Goal: Task Accomplishment & Management: Manage account settings

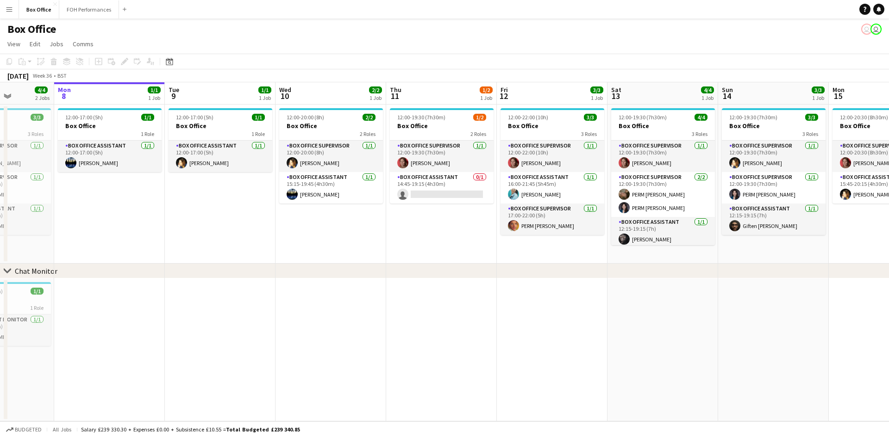
scroll to position [0, 281]
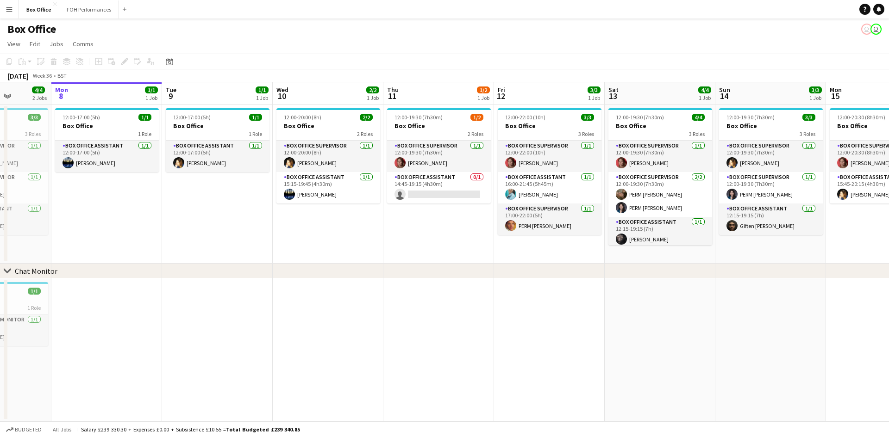
drag, startPoint x: 306, startPoint y: 232, endPoint x: 247, endPoint y: 237, distance: 59.4
click at [247, 237] on app-calendar-viewport "Fri 5 4/5 2 Jobs Sat 6 5/5 2 Jobs Sun 7 4/4 2 Jobs Mon 8 1/1 1 Job Tue 9 1/1 1 …" at bounding box center [444, 251] width 889 height 339
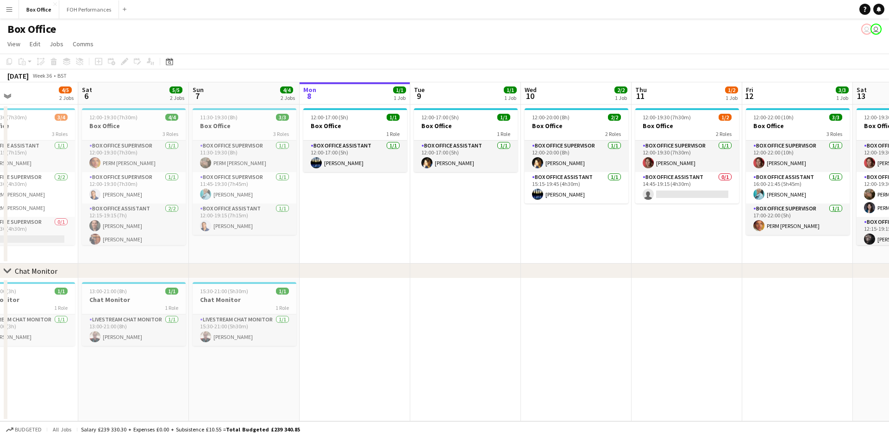
drag, startPoint x: 167, startPoint y: 222, endPoint x: 525, endPoint y: 180, distance: 360.7
click at [526, 180] on app-calendar-viewport "Wed 3 1/1 1 Job Thu 4 2/2 1 Job Fri 5 4/5 2 Jobs Sat 6 5/5 2 Jobs Sun 7 4/4 2 J…" at bounding box center [444, 251] width 889 height 339
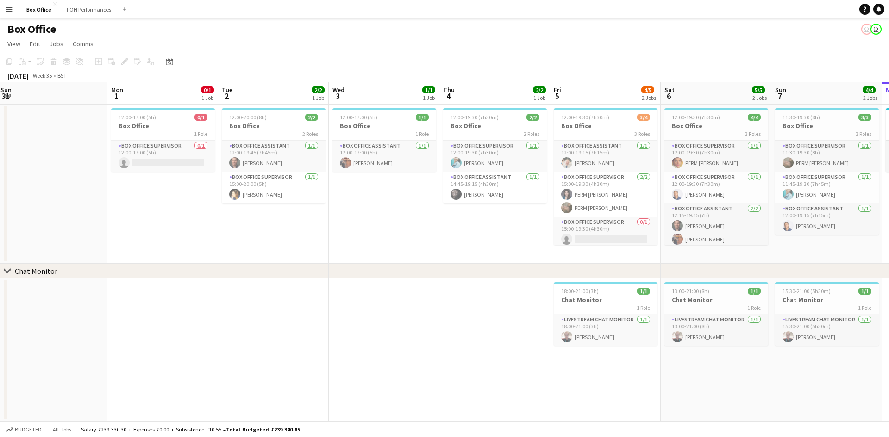
scroll to position [0, 235]
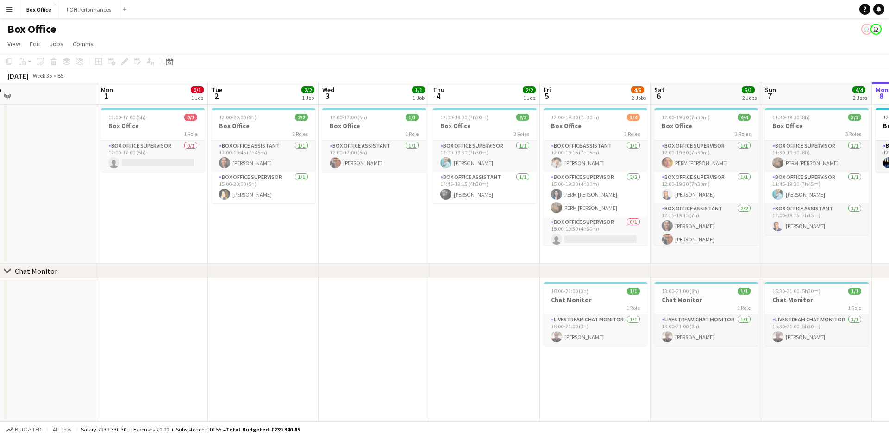
drag, startPoint x: 65, startPoint y: 251, endPoint x: 233, endPoint y: 247, distance: 168.1
click at [487, 214] on app-calendar-viewport "Fri 29 4/4 1 Job Sat 30 Sun 31 Mon 1 0/1 1 Job Tue 2 2/2 1 Job Wed 3 1/1 1 Job …" at bounding box center [444, 251] width 889 height 339
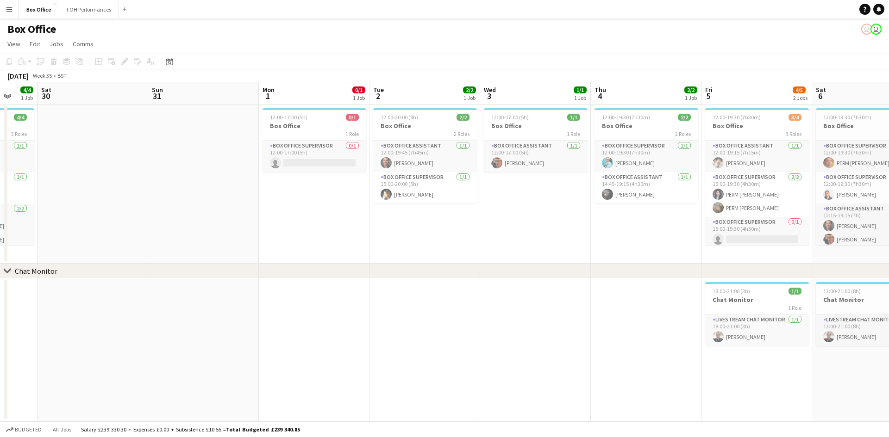
drag, startPoint x: 174, startPoint y: 254, endPoint x: 445, endPoint y: 222, distance: 273.2
click at [466, 218] on app-calendar-viewport "Thu 28 Fri 29 4/4 1 Job Sat 30 Sun 31 Mon 1 0/1 1 Job Tue 2 2/2 1 Job Wed 3 1/1…" at bounding box center [444, 251] width 889 height 339
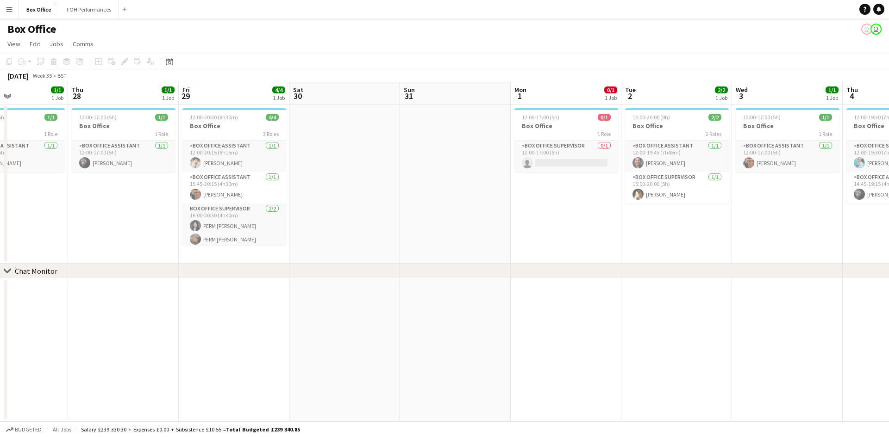
drag, startPoint x: 100, startPoint y: 263, endPoint x: 224, endPoint y: 233, distance: 127.2
click at [224, 233] on app-calendar-viewport "Sun 24 Mon 25 Tue 26 2/2 1 Job Wed 27 1/1 1 Job Thu 28 1/1 1 Job Fri 29 4/4 1 J…" at bounding box center [444, 251] width 889 height 339
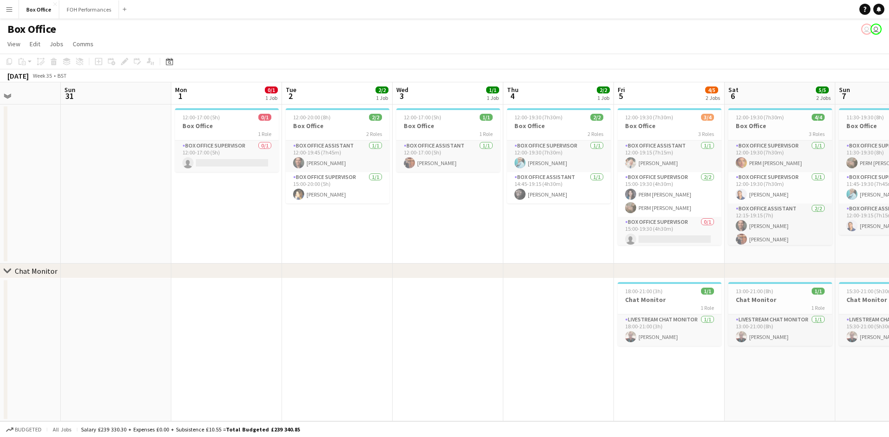
drag, startPoint x: 669, startPoint y: 191, endPoint x: 330, endPoint y: 242, distance: 343.1
click at [330, 242] on app-calendar-viewport "Thu 28 1/1 1 Job Fri 29 4/4 1 Job Sat 30 Sun 31 Mon 1 0/1 1 Job Tue 2 2/2 1 Job…" at bounding box center [444, 251] width 889 height 339
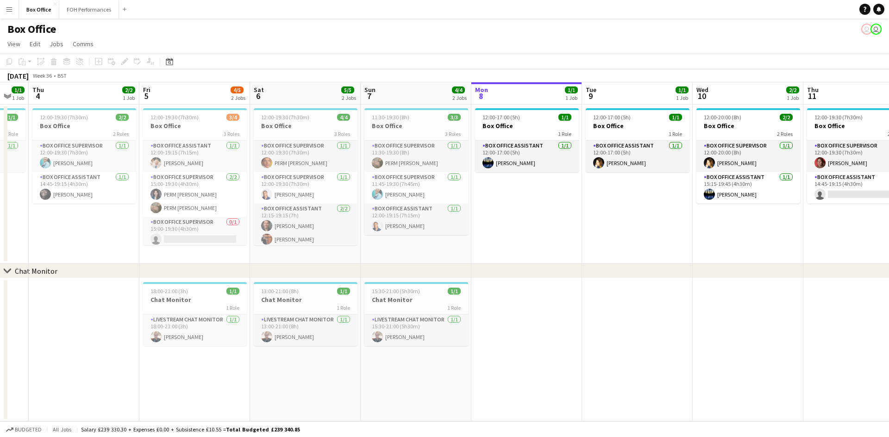
drag, startPoint x: 583, startPoint y: 214, endPoint x: 114, endPoint y: 249, distance: 470.7
click at [111, 250] on app-calendar-viewport "Sun 31 Mon 1 0/1 1 Job Tue 2 2/2 1 Job Wed 3 1/1 1 Job Thu 4 2/2 1 Job Fri 5 4/…" at bounding box center [444, 251] width 889 height 339
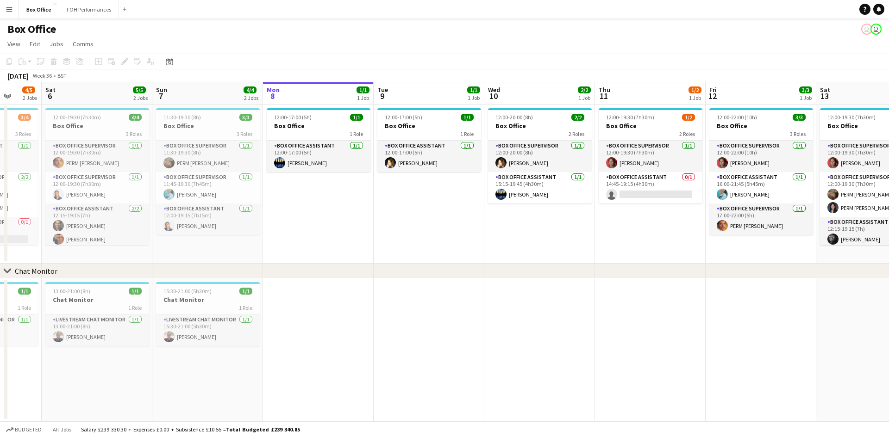
drag, startPoint x: 641, startPoint y: 223, endPoint x: 315, endPoint y: 278, distance: 330.5
click at [315, 278] on div "chevron-right Chat Monitor Tue 2 2/2 1 Job Wed 3 1/1 1 Job Thu 4 2/2 1 Job Fri …" at bounding box center [444, 251] width 889 height 339
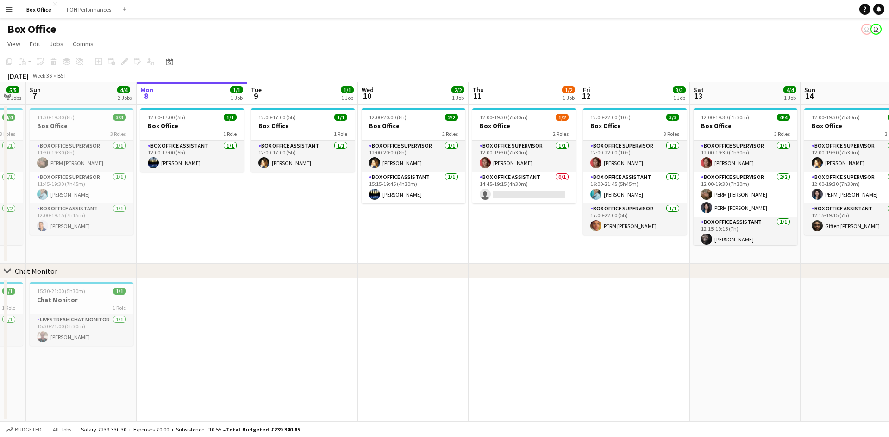
drag, startPoint x: 617, startPoint y: 231, endPoint x: 385, endPoint y: 278, distance: 237.4
click at [385, 278] on div "chevron-right Chat Monitor Thu 4 2/2 1 Job Fri 5 4/5 2 Jobs Sat 6 5/5 2 Jobs Su…" at bounding box center [444, 251] width 889 height 339
click at [499, 177] on app-card-role "Box Office Assistant 0/1 14:45-19:15 (4h30m) single-neutral-actions" at bounding box center [524, 187] width 104 height 31
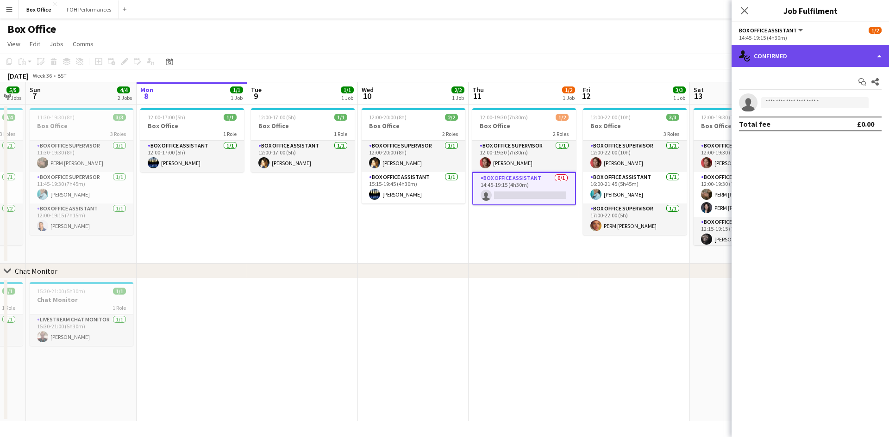
click at [794, 51] on div "single-neutral-actions-check-2 Confirmed" at bounding box center [809, 56] width 157 height 22
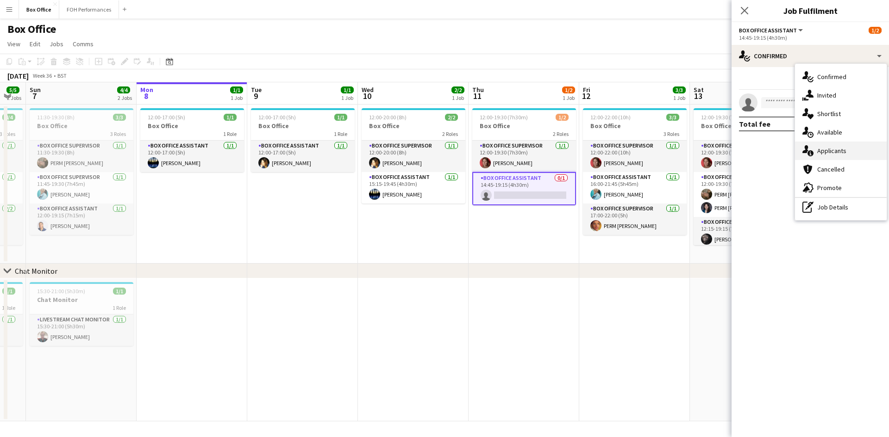
click at [825, 150] on span "Applicants" at bounding box center [831, 151] width 29 height 8
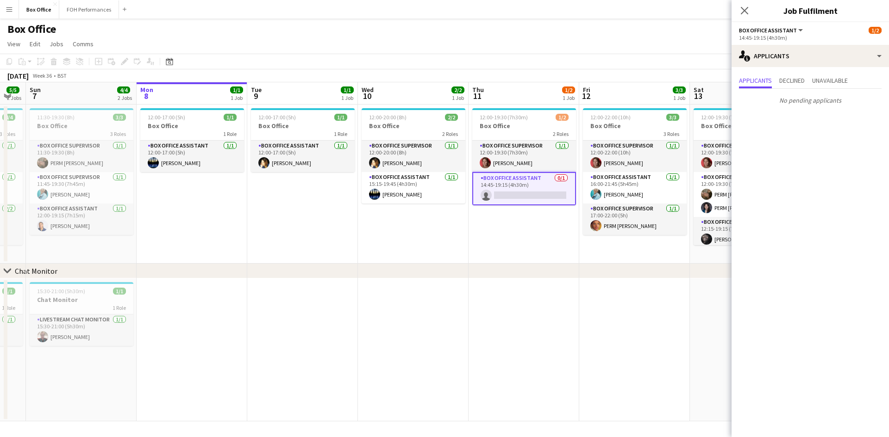
drag, startPoint x: 592, startPoint y: 268, endPoint x: 304, endPoint y: 301, distance: 289.8
click at [302, 301] on div "chevron-right Chat Monitor Thu 4 2/2 1 Job Fri 5 4/5 2 Jobs Sat 6 5/5 2 Jobs Su…" at bounding box center [444, 251] width 889 height 339
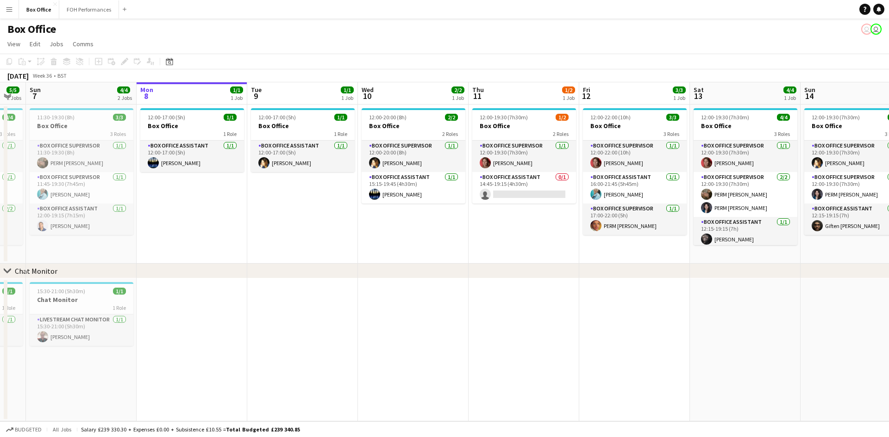
drag, startPoint x: 591, startPoint y: 268, endPoint x: 355, endPoint y: 262, distance: 235.2
click at [324, 277] on div "chevron-right Chat Monitor" at bounding box center [444, 271] width 889 height 15
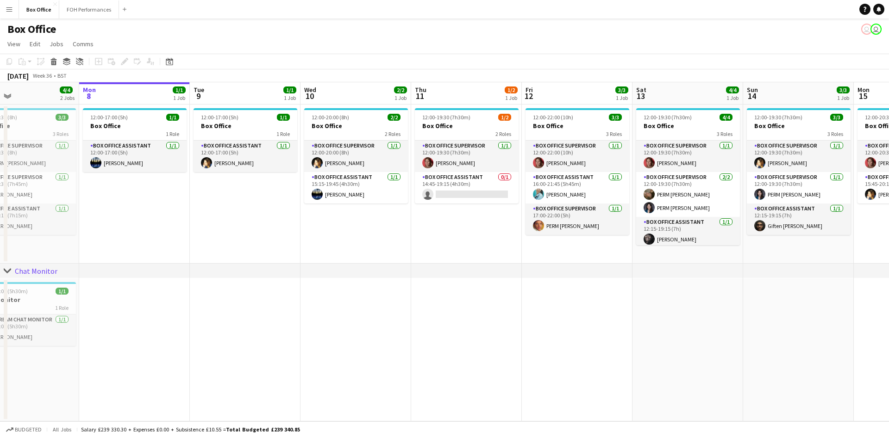
scroll to position [0, 409]
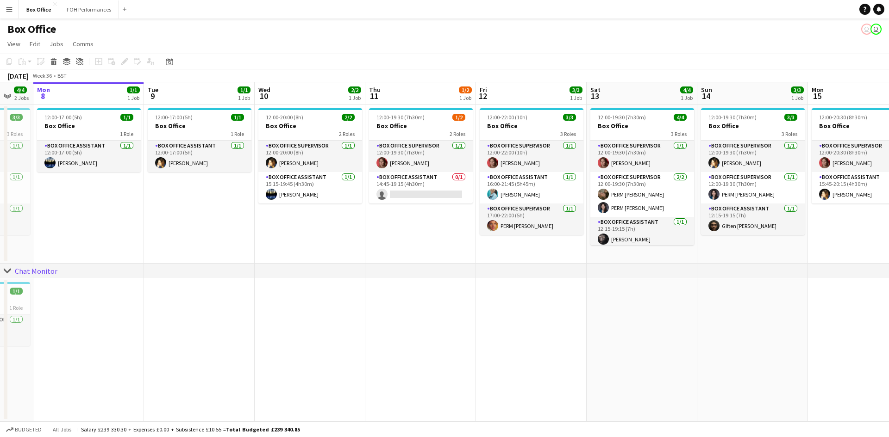
drag, startPoint x: 496, startPoint y: 218, endPoint x: 393, endPoint y: 234, distance: 104.4
click at [393, 234] on app-calendar-viewport "Thu 4 2/2 1 Job Fri 5 4/5 2 Jobs Sat 6 5/5 2 Jobs Sun 7 4/4 2 Jobs Mon 8 1/1 1 …" at bounding box center [444, 251] width 889 height 339
click at [400, 172] on app-card-role "Box Office Assistant 0/1 14:45-19:15 (4h30m) single-neutral-actions" at bounding box center [421, 187] width 104 height 31
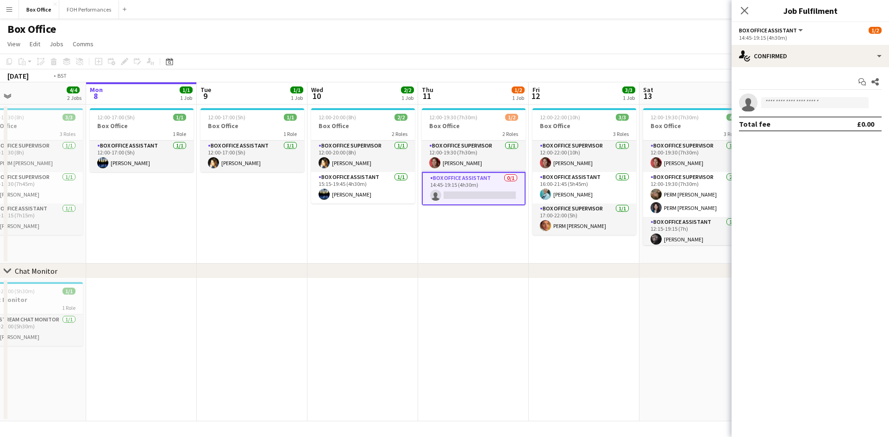
scroll to position [0, 264]
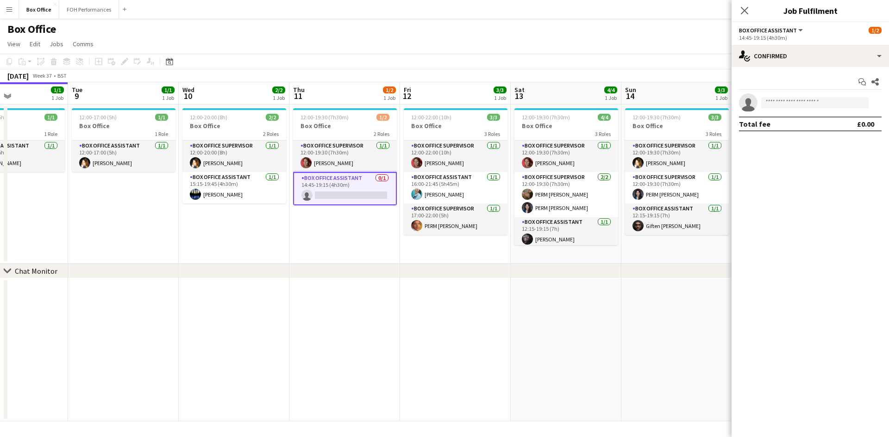
drag, startPoint x: 248, startPoint y: 320, endPoint x: 169, endPoint y: 329, distance: 79.2
click at [169, 329] on app-calendar-viewport "Sat 6 5/5 2 Jobs Sun 7 4/4 2 Jobs Mon 8 1/1 1 Job Tue 9 1/1 1 Job Wed 10 2/2 1 …" at bounding box center [444, 251] width 889 height 339
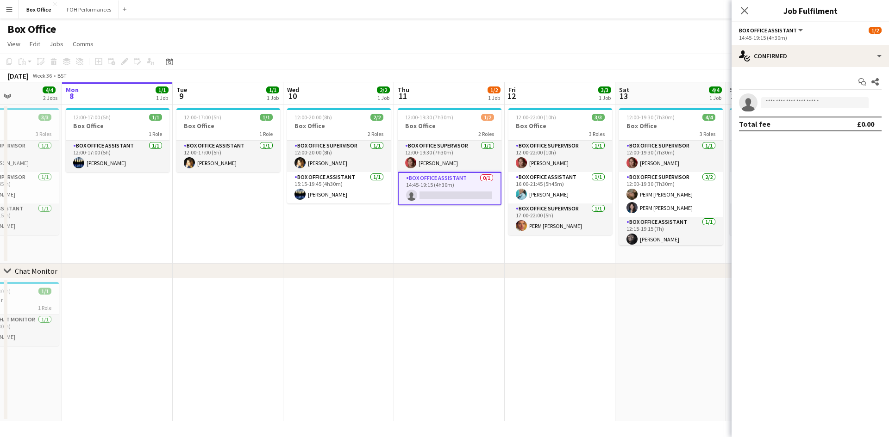
scroll to position [0, 259]
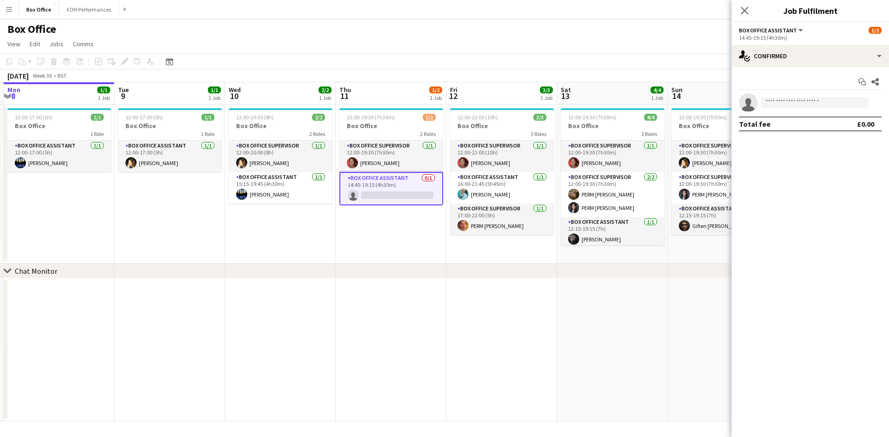
drag, startPoint x: 181, startPoint y: 254, endPoint x: 226, endPoint y: 255, distance: 44.9
click at [226, 255] on app-calendar-viewport "Fri 5 4/5 2 Jobs Sat 6 5/5 2 Jobs Sun 7 4/4 2 Jobs Mon 8 1/1 1 Job Tue 9 1/1 1 …" at bounding box center [444, 251] width 889 height 339
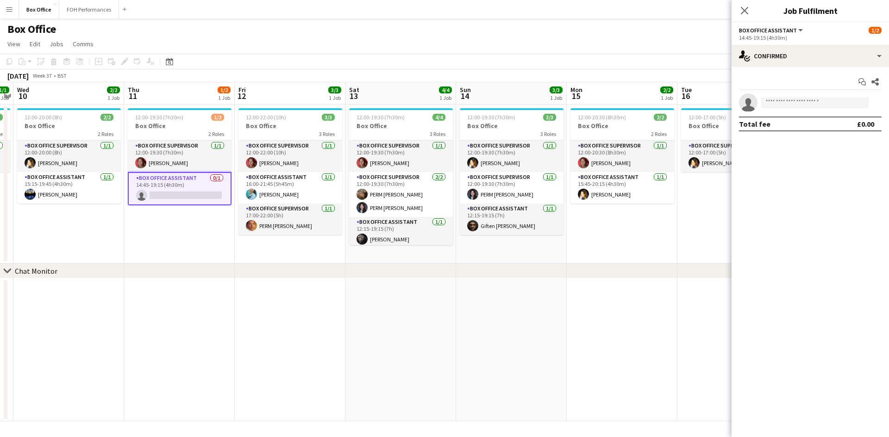
scroll to position [0, 344]
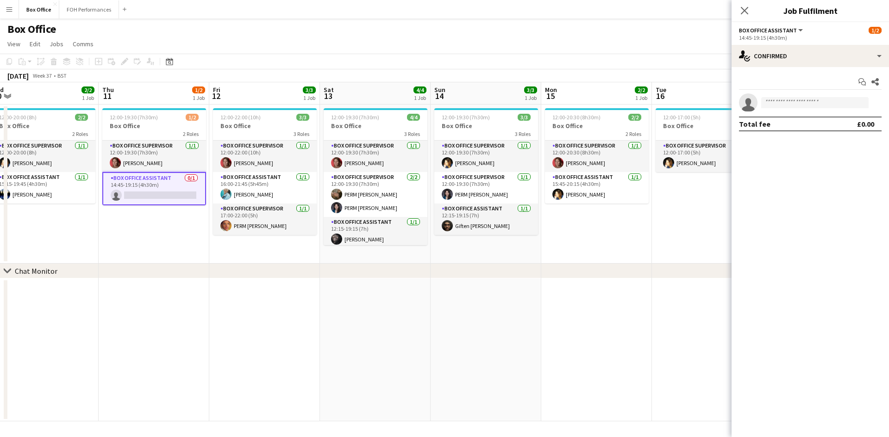
drag, startPoint x: 539, startPoint y: 327, endPoint x: 306, endPoint y: 324, distance: 232.9
click at [306, 324] on app-calendar-viewport "Sun 7 4/4 2 Jobs Mon 8 1/1 1 Job Tue 9 1/1 1 Job Wed 10 2/2 1 Job Thu 11 1/2 1 …" at bounding box center [444, 251] width 889 height 339
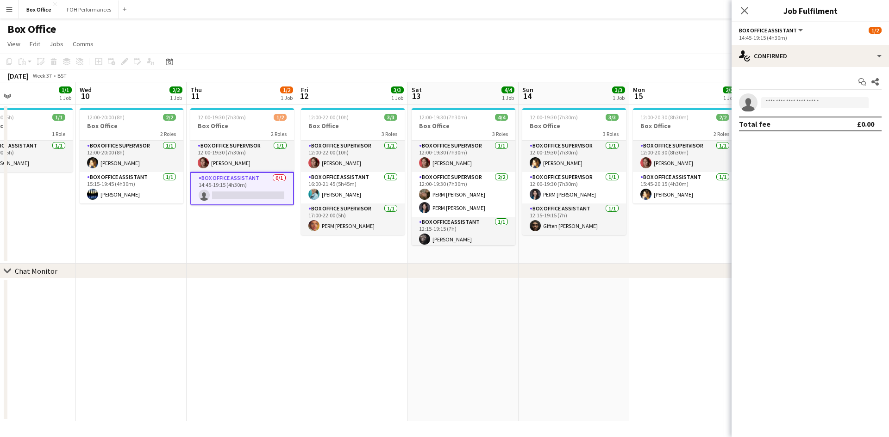
drag, startPoint x: 459, startPoint y: 292, endPoint x: 378, endPoint y: 293, distance: 81.0
click at [378, 293] on app-calendar-viewport "Sun 7 4/4 2 Jobs Mon 8 1/1 1 Job Tue 9 1/1 1 Job Wed 10 2/2 1 Job Thu 11 1/2 1 …" at bounding box center [444, 251] width 889 height 339
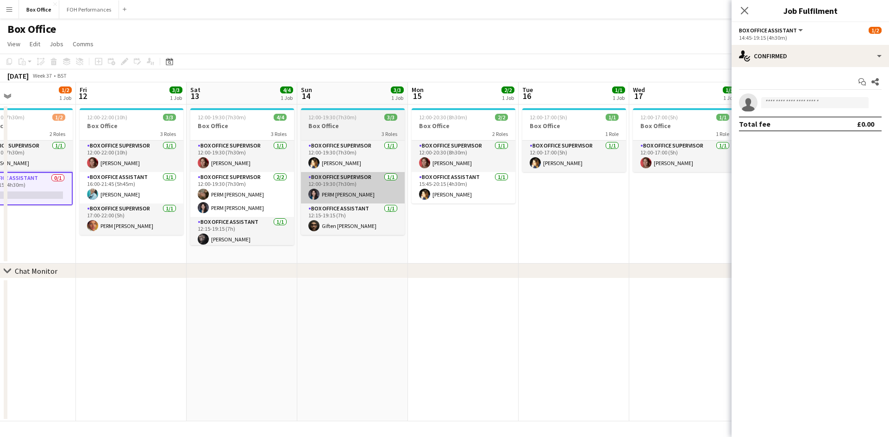
scroll to position [0, 256]
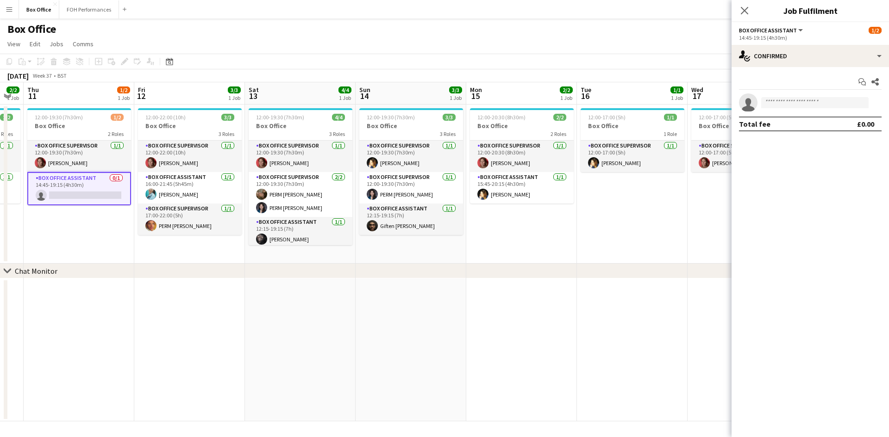
drag, startPoint x: 468, startPoint y: 228, endPoint x: 635, endPoint y: 228, distance: 166.6
click at [635, 228] on app-calendar-viewport "Tue 9 1/1 1 Job Wed 10 2/2 1 Job Thu 11 1/2 1 Job Fri 12 3/3 1 Job Sat 13 4/4 1…" at bounding box center [444, 251] width 889 height 339
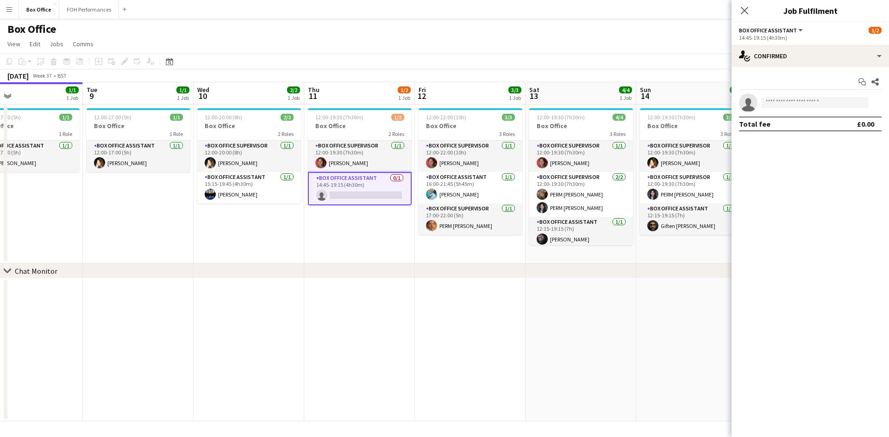
drag, startPoint x: 137, startPoint y: 237, endPoint x: 282, endPoint y: 233, distance: 145.9
click at [282, 233] on app-calendar-viewport "Sat 6 5/5 2 Jobs Sun 7 4/4 2 Jobs Mon 8 1/1 1 Job Tue 9 1/1 1 Job Wed 10 2/2 1 …" at bounding box center [444, 251] width 889 height 339
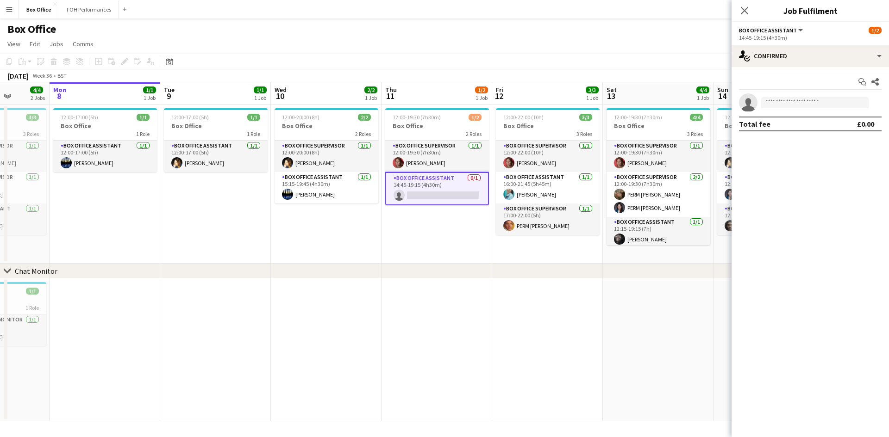
drag, startPoint x: 224, startPoint y: 224, endPoint x: 399, endPoint y: 223, distance: 174.5
click at [404, 224] on app-calendar-viewport "Fri 5 4/5 2 Jobs Sat 6 5/5 2 Jobs Sun 7 4/4 2 Jobs Mon 8 1/1 1 Job Tue 9 1/1 1 …" at bounding box center [444, 251] width 889 height 339
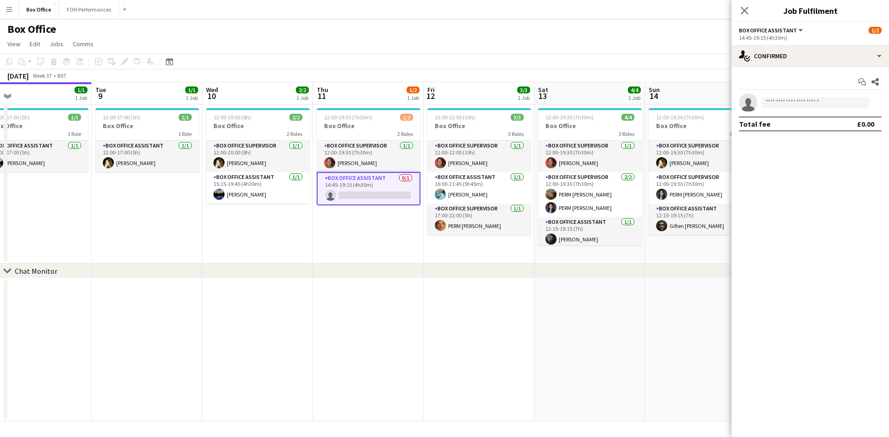
drag, startPoint x: 588, startPoint y: 228, endPoint x: 425, endPoint y: 184, distance: 168.8
click at [409, 230] on app-calendar-viewport "Thu 4 2/2 1 Job Fri 5 4/5 2 Jobs Sat 6 5/5 2 Jobs Sun 7 4/4 2 Jobs Mon 8 1/1 1 …" at bounding box center [444, 251] width 889 height 339
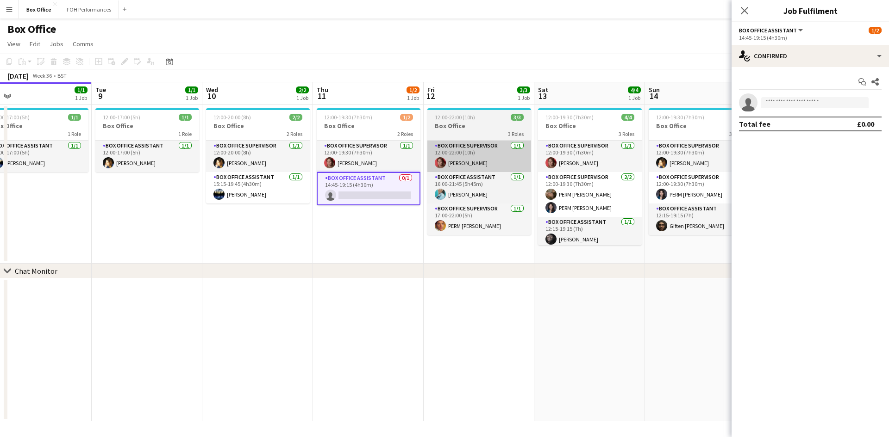
scroll to position [0, 462]
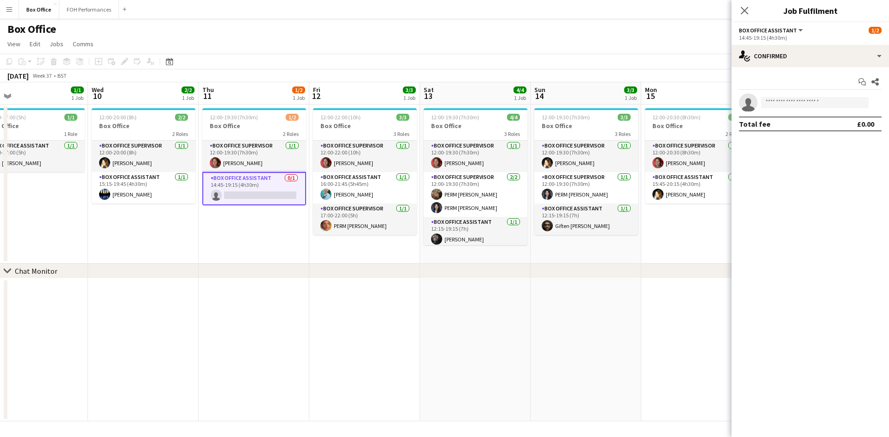
drag, startPoint x: 475, startPoint y: 333, endPoint x: 377, endPoint y: 318, distance: 99.2
click at [358, 339] on app-calendar-viewport "Sat 6 5/5 2 Jobs Sun 7 4/4 2 Jobs Mon 8 1/1 1 Job Tue 9 1/1 1 Job Wed 10 2/2 1 …" at bounding box center [444, 251] width 889 height 339
